Goal: Task Accomplishment & Management: Use online tool/utility

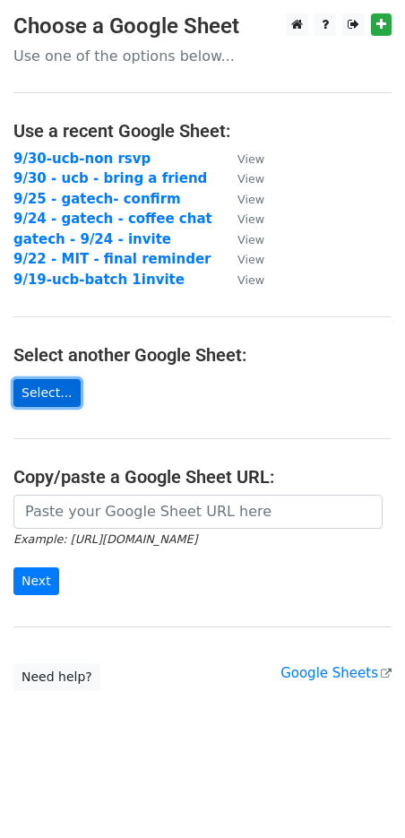
click at [60, 393] on link "Select..." at bounding box center [46, 393] width 67 height 28
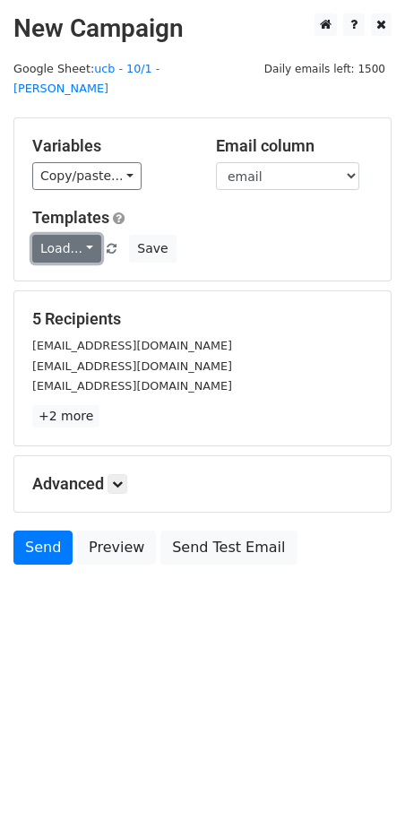
click at [80, 235] on link "Load..." at bounding box center [66, 249] width 69 height 28
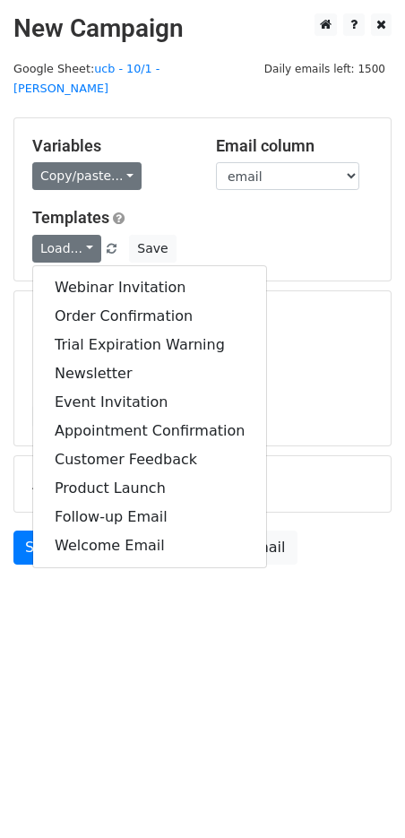
click at [87, 172] on div "Variables Copy/paste... {{email}} {{Name}} {{First Name}} Email column email Na…" at bounding box center [202, 199] width 376 height 162
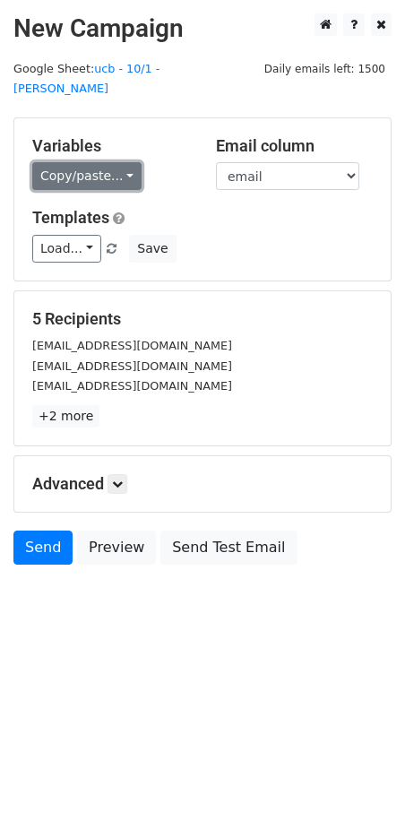
click at [83, 162] on link "Copy/paste..." at bounding box center [86, 176] width 109 height 28
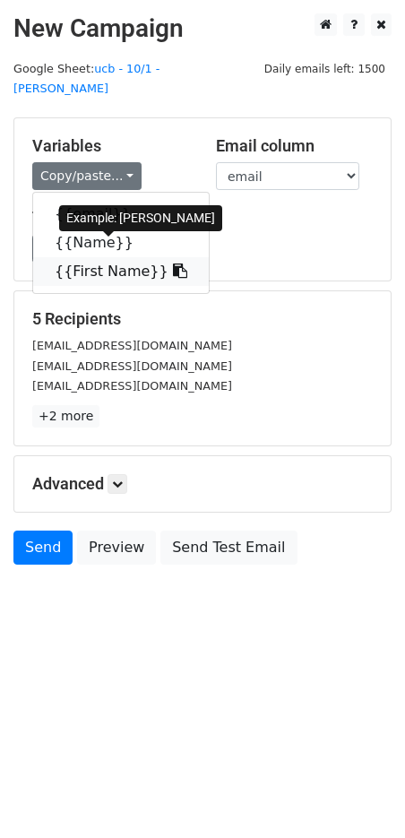
click at [99, 257] on link "{{First Name}}" at bounding box center [121, 271] width 176 height 29
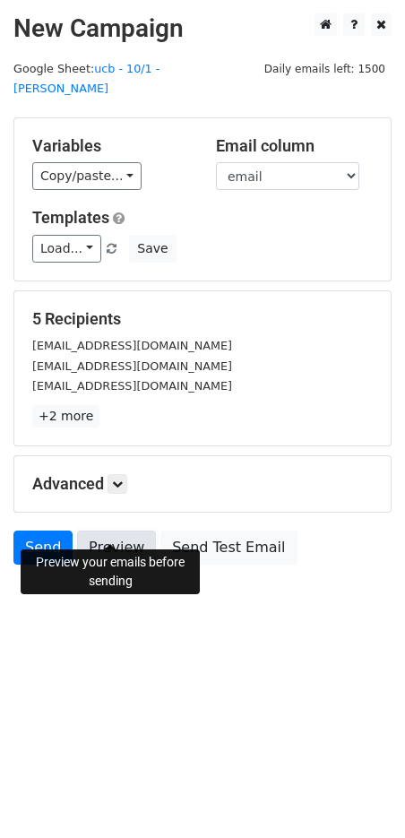
click at [119, 531] on link "Preview" at bounding box center [116, 548] width 79 height 34
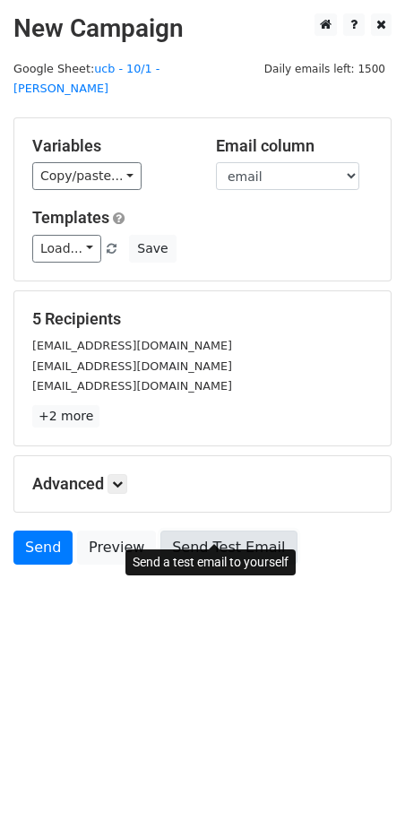
click at [222, 531] on link "Send Test Email" at bounding box center [228, 548] width 136 height 34
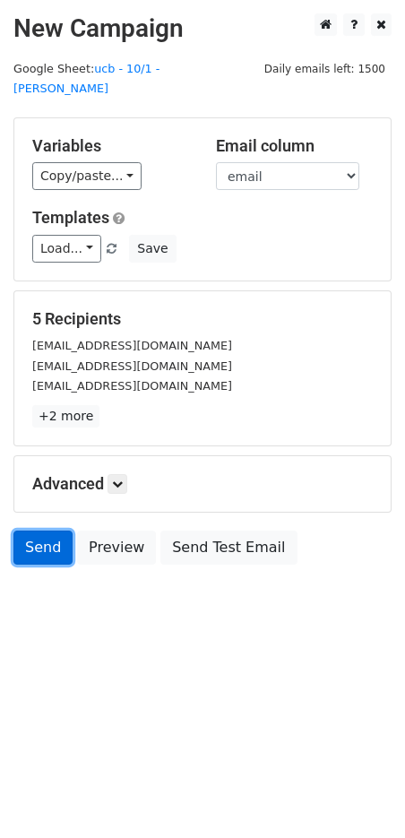
click at [58, 531] on link "Send" at bounding box center [42, 548] width 59 height 34
